Goal: Use online tool/utility: Use online tool/utility

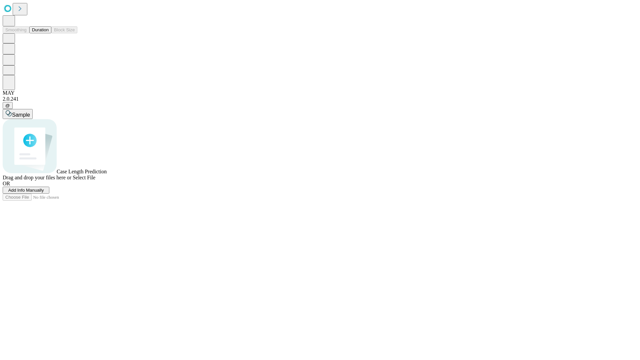
click at [49, 33] on button "Duration" at bounding box center [40, 29] width 22 height 7
click at [30, 112] on span "Sample" at bounding box center [21, 115] width 18 height 6
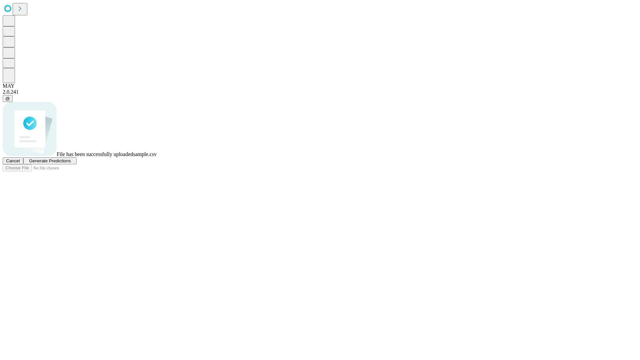
click at [71, 163] on span "Generate Predictions" at bounding box center [50, 160] width 42 height 5
